Goal: Use online tool/utility: Use online tool/utility

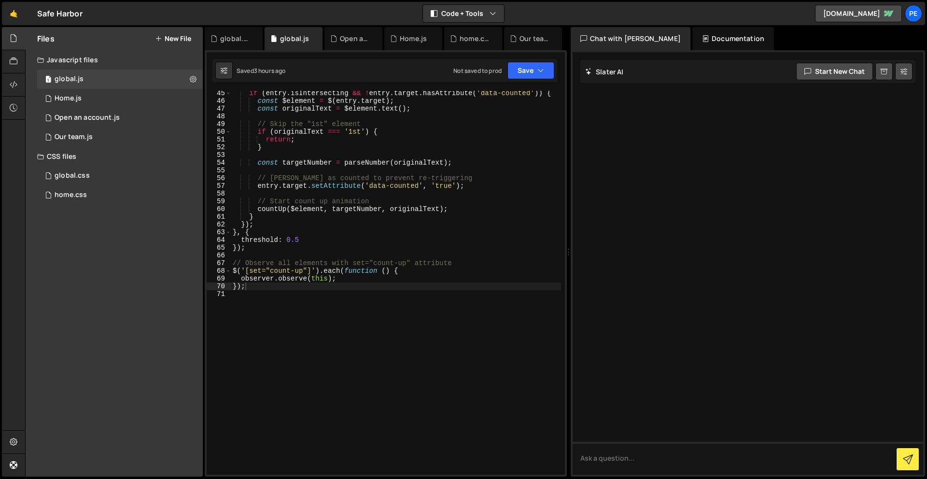
scroll to position [341, 0]
click at [95, 101] on div "1 Home.js 0" at bounding box center [120, 98] width 166 height 19
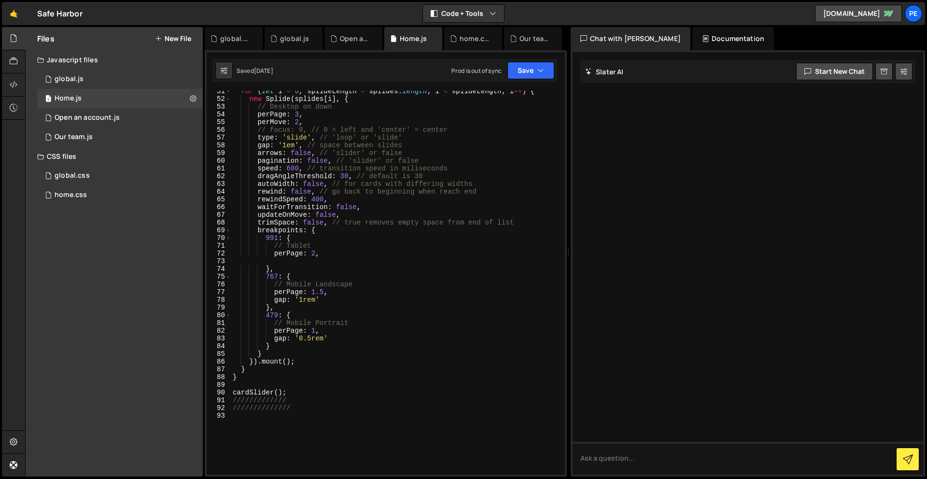
scroll to position [340, 0]
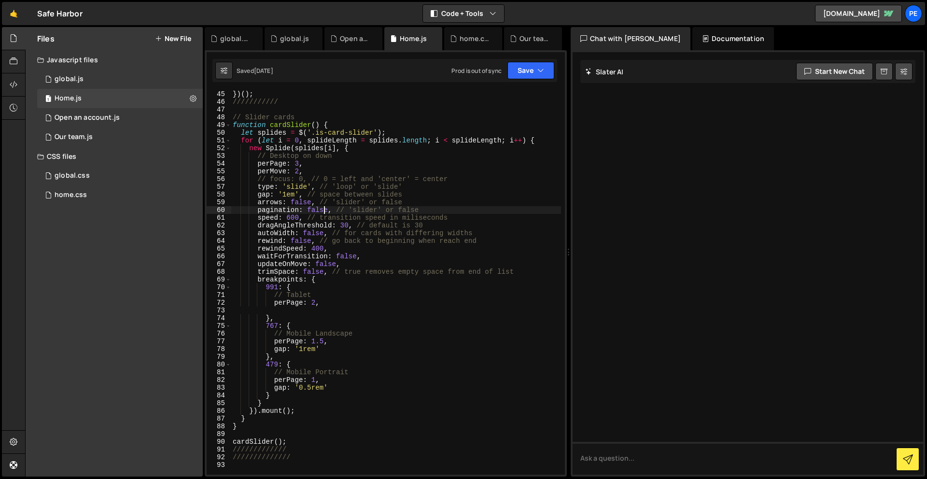
click at [324, 211] on div "}) ( ) ; /////////// // Slider cards function cardSlider ( ) { let splides = $ …" at bounding box center [396, 289] width 330 height 399
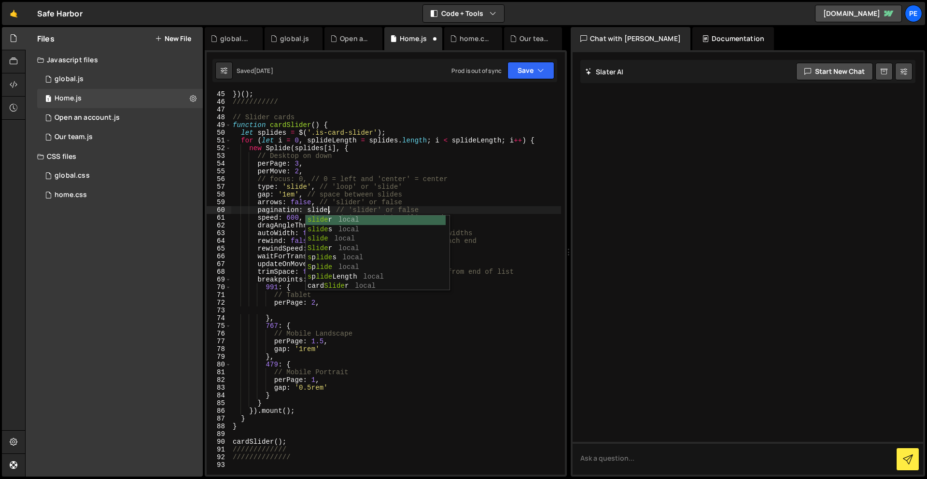
scroll to position [0, 7]
click at [517, 71] on button "Save" at bounding box center [531, 70] width 47 height 17
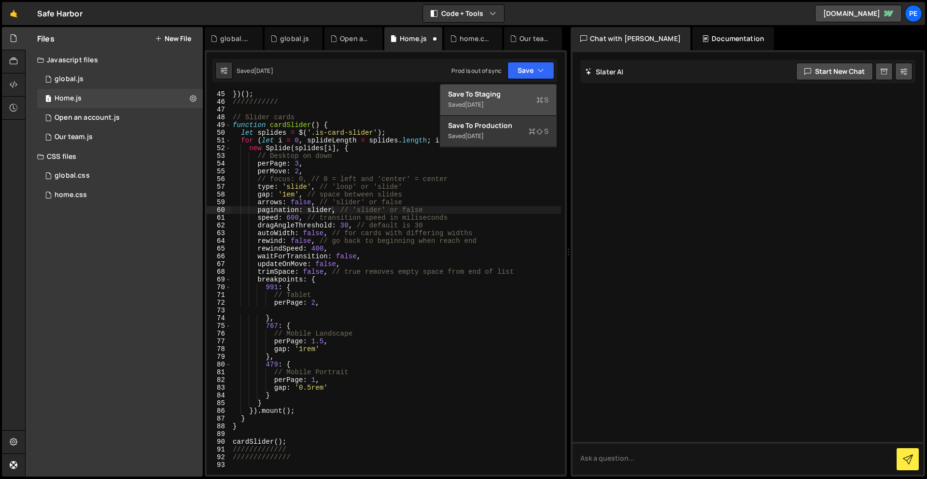
click at [524, 99] on div "Saved [DATE]" at bounding box center [498, 105] width 100 height 12
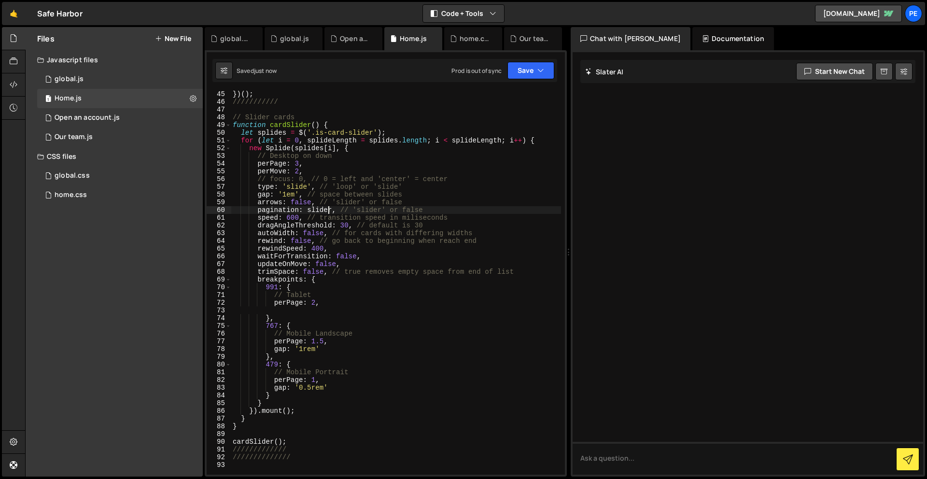
click at [329, 207] on div "}) ( ) ; /////////// // Slider cards function cardSlider ( ) { let splides = $ …" at bounding box center [396, 289] width 330 height 399
click at [522, 71] on button "Save" at bounding box center [531, 70] width 47 height 17
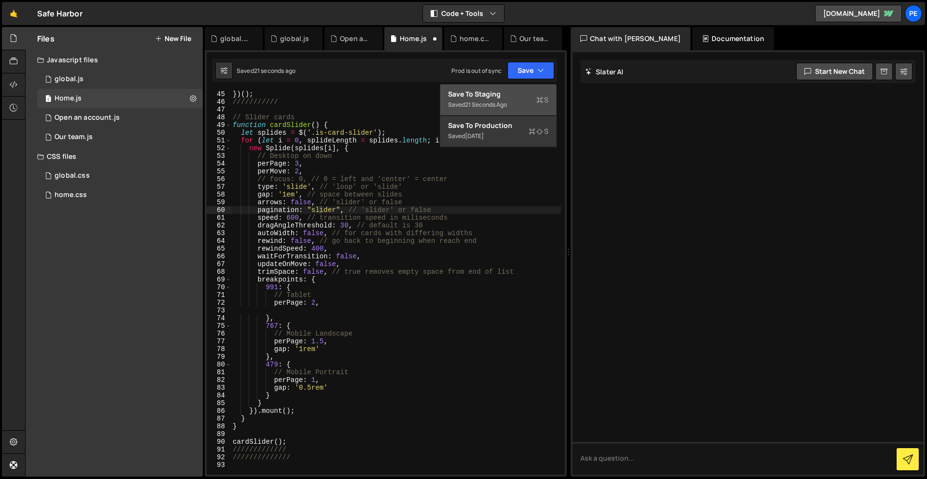
click at [525, 99] on div "Saved 21 seconds ago" at bounding box center [498, 105] width 100 height 12
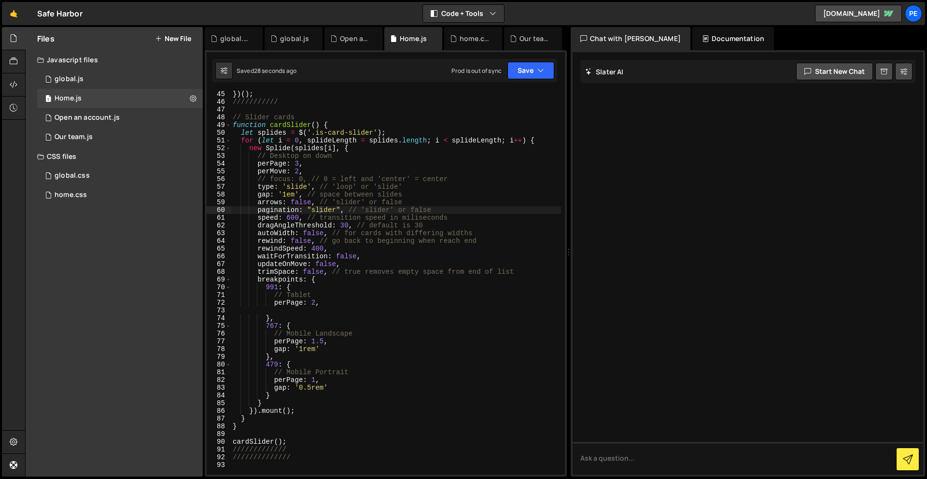
click at [341, 207] on div "}) ( ) ; /////////// // Slider cards function cardSlider ( ) { let splides = $ …" at bounding box center [396, 289] width 330 height 399
click at [307, 185] on div "}) ( ) ; /////////// // Slider cards function cardSlider ( ) { let splides = $ …" at bounding box center [396, 289] width 330 height 399
type textarea "arrows: 'slider', // 'slider' or false"
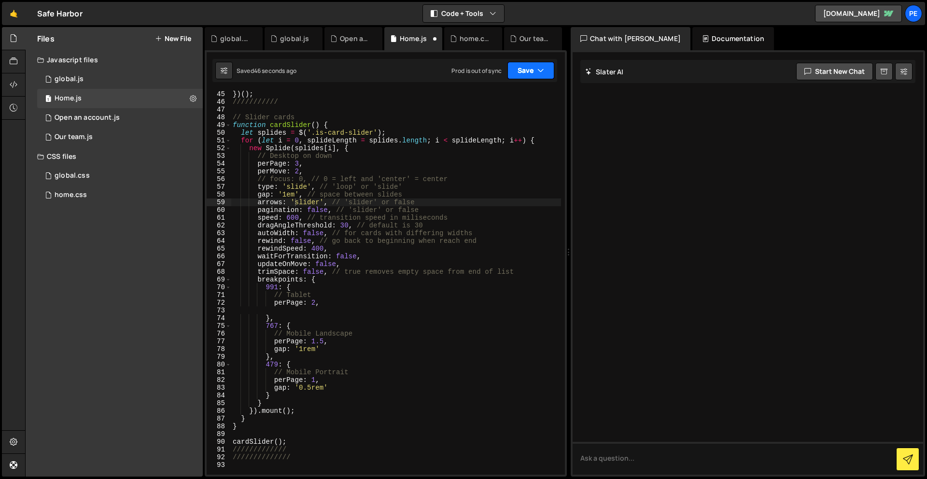
click at [525, 79] on button "Save" at bounding box center [531, 70] width 47 height 17
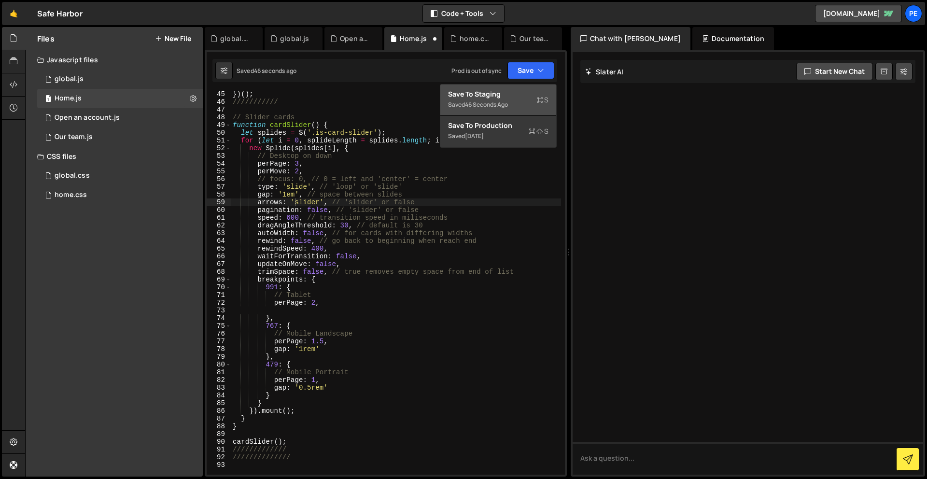
click at [503, 102] on div "46 seconds ago" at bounding box center [486, 104] width 43 height 8
